Goal: Task Accomplishment & Management: Use online tool/utility

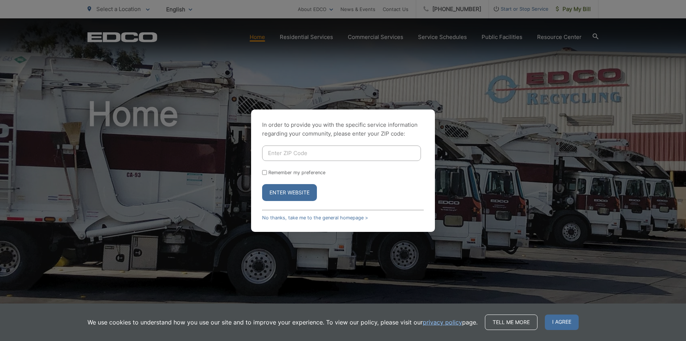
click at [289, 153] on input "Enter ZIP Code" at bounding box center [341, 153] width 159 height 15
type input "91942"
click at [288, 194] on button "Enter Website" at bounding box center [289, 192] width 55 height 17
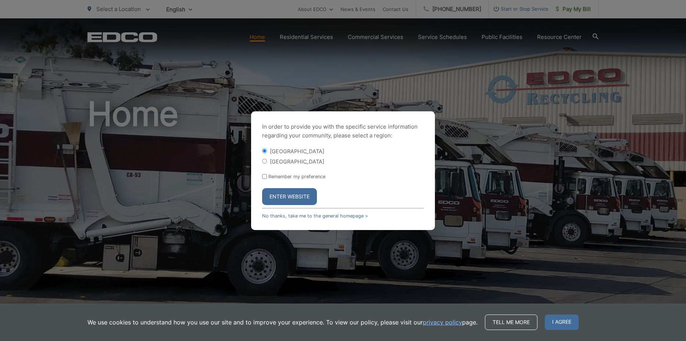
click at [290, 195] on button "Enter Website" at bounding box center [289, 196] width 55 height 17
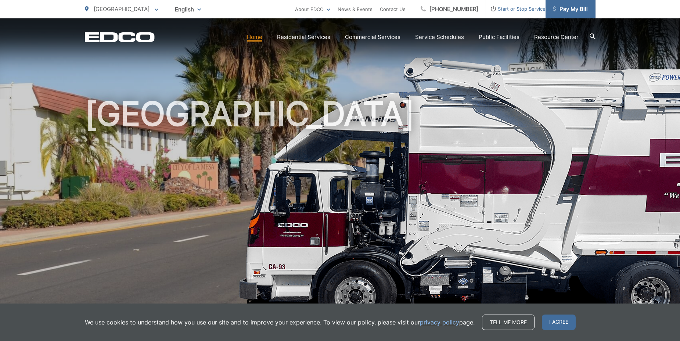
click at [574, 9] on span "Pay My Bill" at bounding box center [570, 9] width 35 height 9
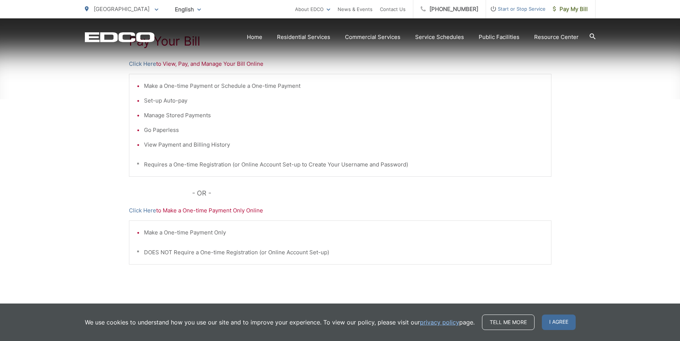
scroll to position [158, 0]
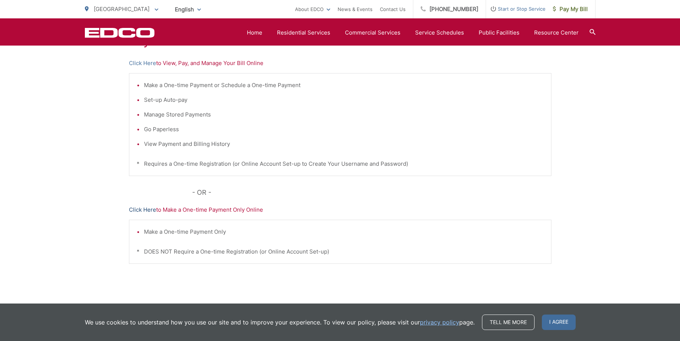
click at [138, 209] on link "Click Here" at bounding box center [142, 209] width 27 height 9
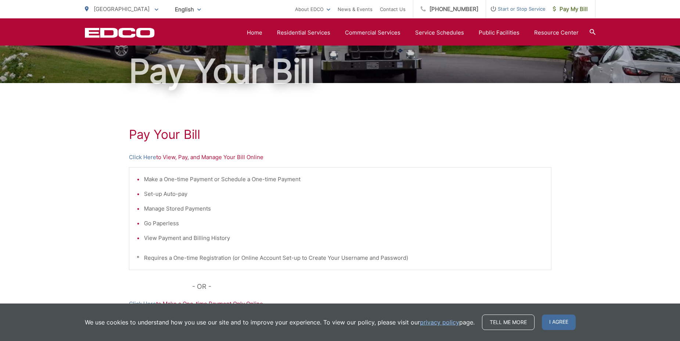
scroll to position [60, 0]
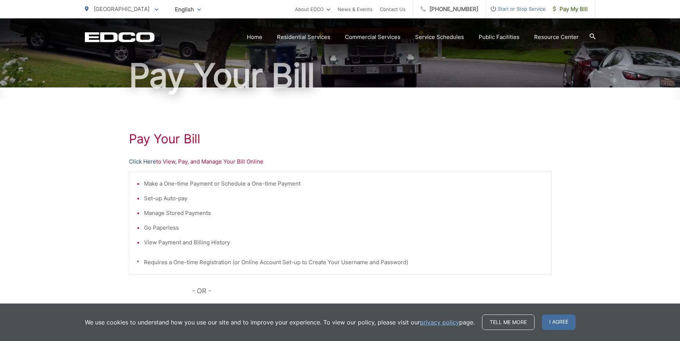
click at [140, 162] on link "Click Here" at bounding box center [142, 161] width 27 height 9
